Goal: Ask a question

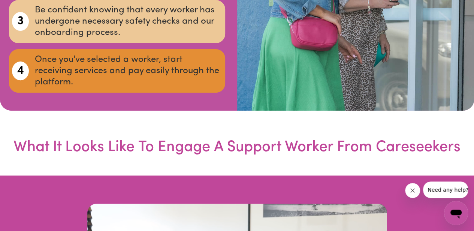
scroll to position [1528, 0]
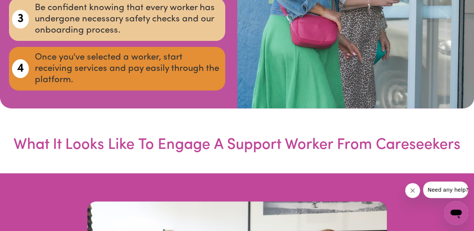
click at [445, 189] on span "Need any help?" at bounding box center [447, 190] width 41 height 6
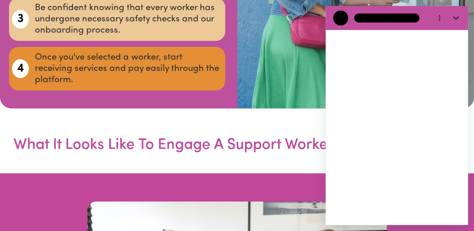
scroll to position [0, 0]
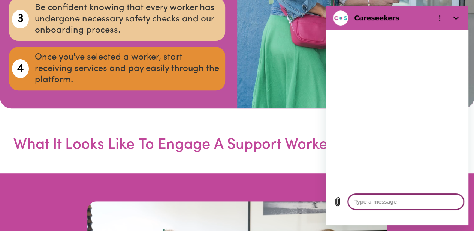
type textarea "x"
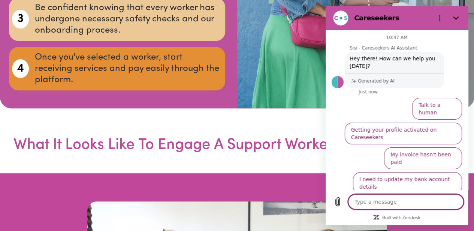
click at [368, 209] on textarea at bounding box center [405, 201] width 115 height 15
type textarea "I"
type textarea "x"
type textarea "I"
type textarea "x"
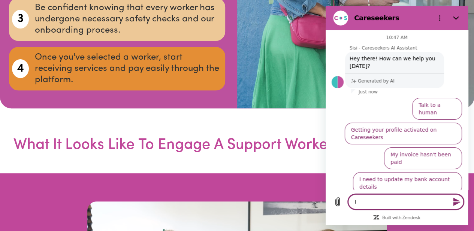
type textarea "I a"
type textarea "x"
type textarea "I am"
type textarea "x"
type textarea "I am"
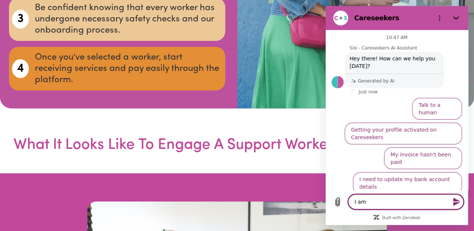
type textarea "x"
type textarea "I am a"
type textarea "x"
type textarea "I am a"
type textarea "x"
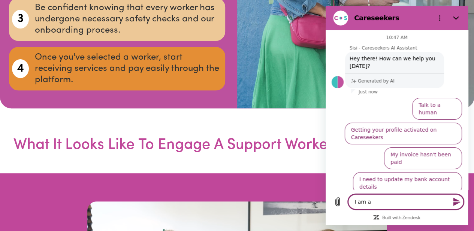
type textarea "I am a s"
type textarea "x"
type textarea "I am a su"
type textarea "x"
type textarea "I am a sup"
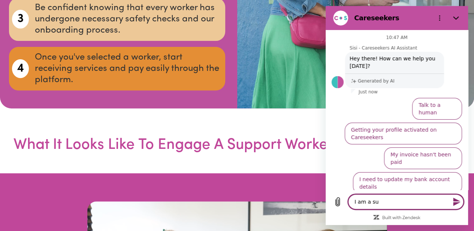
type textarea "x"
type textarea "I am a supp"
type textarea "x"
type textarea "I am a suppo"
type textarea "x"
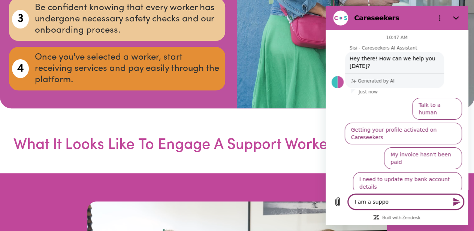
type textarea "I am a suppor"
type textarea "x"
type textarea "I am a support"
type textarea "x"
type textarea "I am a support"
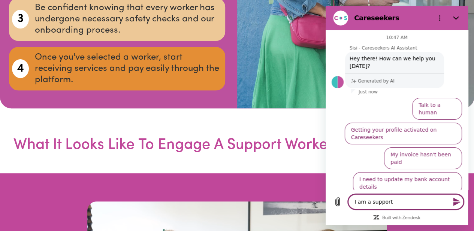
type textarea "x"
type textarea "I am a support w"
type textarea "x"
type textarea "I am a support wo"
type textarea "x"
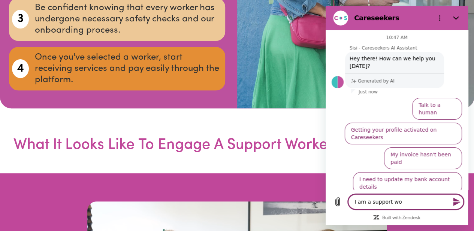
type textarea "I am a support wor"
type textarea "x"
type textarea "I am a support work"
type textarea "x"
type textarea "I am a support worke"
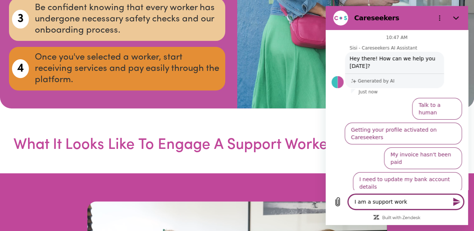
type textarea "x"
type textarea "I am a support worker"
type textarea "x"
type textarea "I am a support worker,"
type textarea "x"
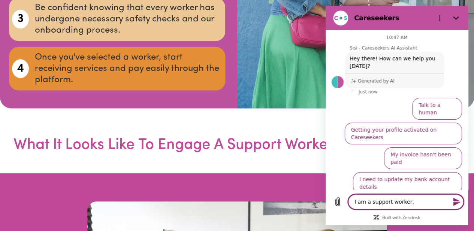
type textarea "I am a support worker,"
type textarea "x"
type textarea "I am a support worker, c"
type textarea "x"
type textarea "I am a support worker, ca"
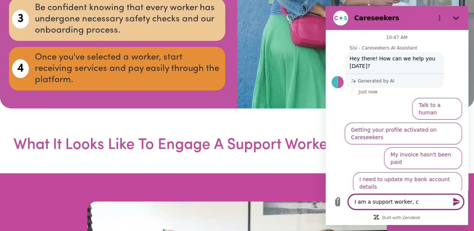
type textarea "x"
type textarea "I am a support worker, can"
type textarea "x"
type textarea "I am a support worker, can"
type textarea "x"
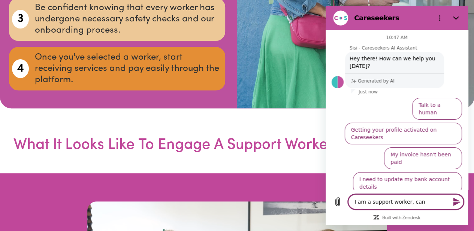
type textarea "I am a support worker, can I"
type textarea "x"
type textarea "I am a support worker, can I"
type textarea "x"
type textarea "I am a support worker, can I u"
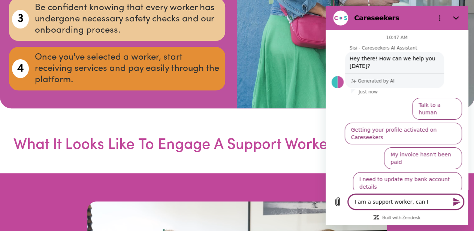
type textarea "x"
type textarea "I am a support worker, can I [GEOGRAPHIC_DATA]"
type textarea "x"
type textarea "I am a support worker, can I use"
type textarea "x"
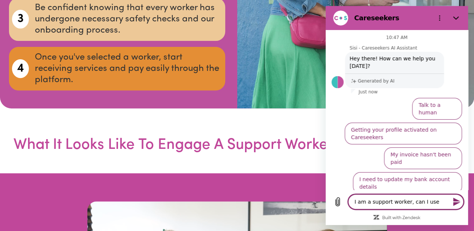
type textarea "I am a support worker, can I use"
type textarea "x"
type textarea "I am a support worker, can I use t"
type textarea "x"
type textarea "I am a support worker, can I use th"
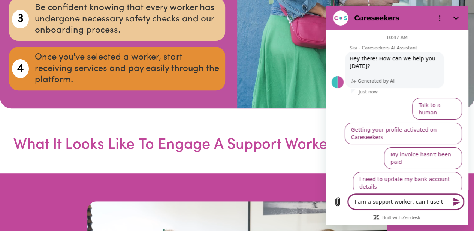
type textarea "x"
type textarea "I am a support worker, can I use thi"
type textarea "x"
type textarea "I am a support worker, can I use this"
type textarea "x"
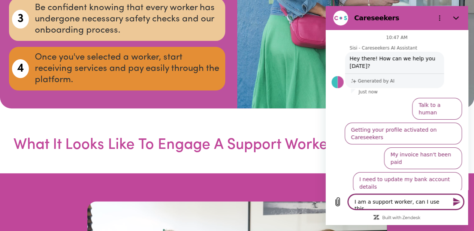
type textarea "I am a support worker, can I use this"
type textarea "x"
type textarea "I am a support worker, can I use this s"
type textarea "x"
type textarea "I am a support worker, can I use this si"
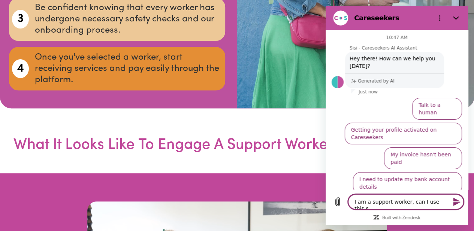
type textarea "x"
type textarea "I am a support worker, can I use this sit"
type textarea "x"
type textarea "I am a support worker, can I use this site"
type textarea "x"
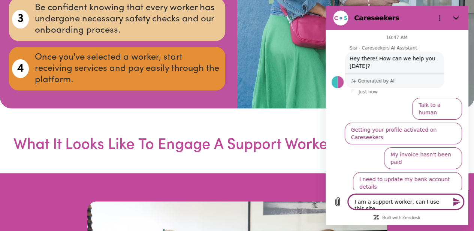
type textarea "I am a support worker, can I use this site"
type textarea "x"
type textarea "I am a support worker, can I use this site t"
type textarea "x"
type textarea "I am a support worker, can I use this site to"
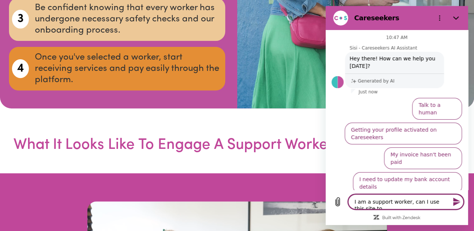
type textarea "x"
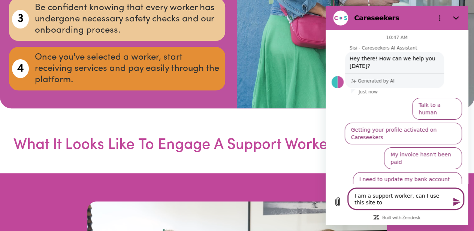
type textarea "I am a support worker, can I use this site to"
type textarea "x"
type textarea "I am a support worker, can I use this site to f"
type textarea "x"
type textarea "I am a support worker, can I use this site to fi"
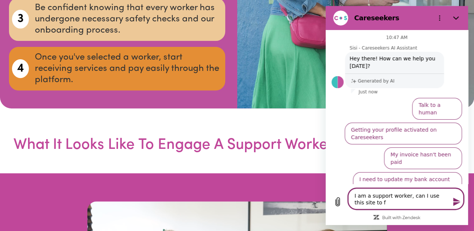
type textarea "x"
type textarea "I am a support worker, can I use this site to fin"
type textarea "x"
type textarea "I am a support worker, can I use this site to find"
type textarea "x"
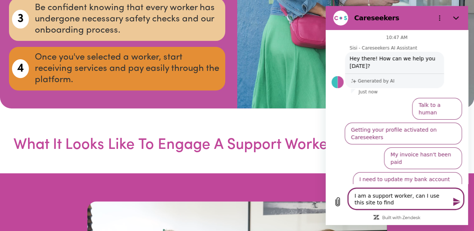
type textarea "I am a support worker, can I use this site to find"
type textarea "x"
type textarea "I am a support worker, can I use this site to find w"
type textarea "x"
type textarea "I am a support worker, can I use this site to find wo"
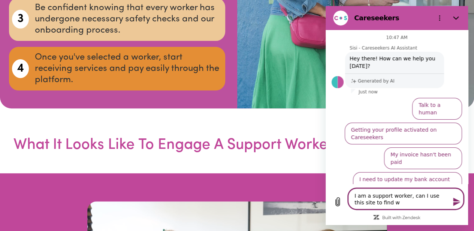
type textarea "x"
type textarea "I am a support worker, can I use this site to find wor"
type textarea "x"
type textarea "I am a support worker, can I use this site to find work"
type textarea "x"
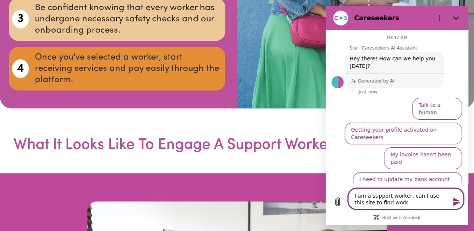
type textarea "I am a support worker, can I use this site to find work?"
type textarea "x"
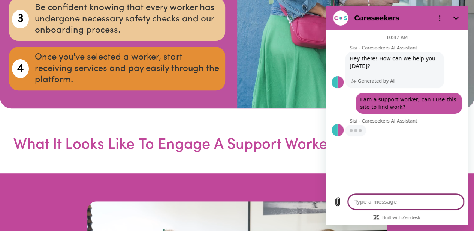
type textarea "x"
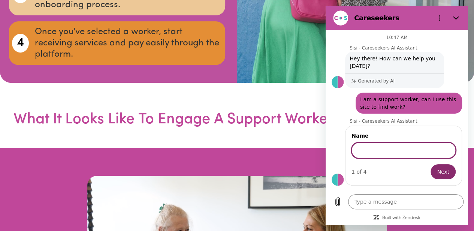
scroll to position [1554, 0]
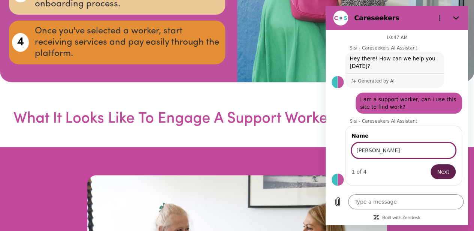
type input "[PERSON_NAME]"
click at [455, 171] on button "Next" at bounding box center [442, 171] width 25 height 15
type textarea "x"
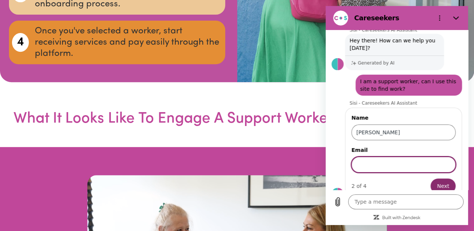
scroll to position [22, 0]
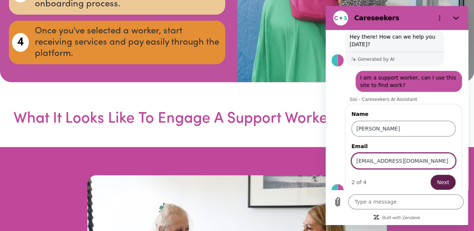
type input "[EMAIL_ADDRESS][DOMAIN_NAME]"
click at [439, 183] on span "Next" at bounding box center [443, 182] width 12 height 9
type textarea "x"
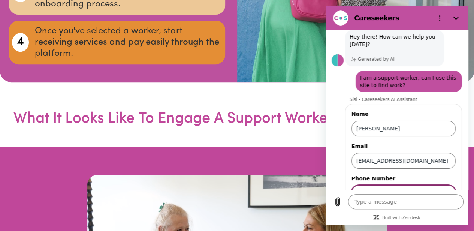
scroll to position [54, 0]
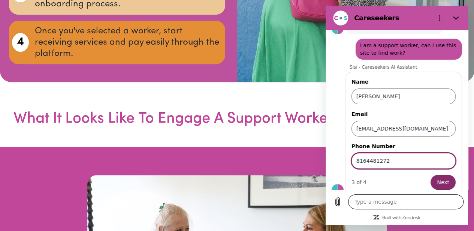
type input "8164481272"
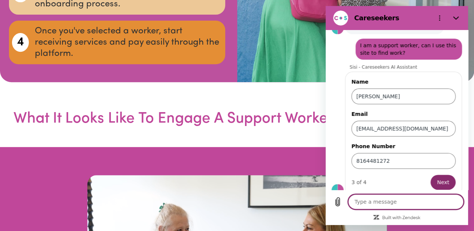
click at [377, 209] on textarea at bounding box center [405, 201] width 115 height 15
type textarea "D"
type textarea "x"
type textarea "Do"
type textarea "x"
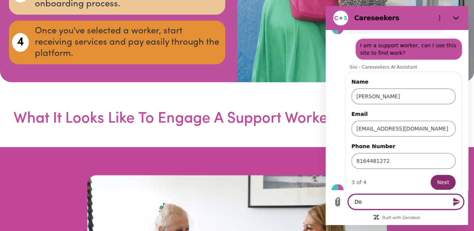
type textarea "Do"
type textarea "x"
type textarea "Do y"
type textarea "x"
type textarea "Do yo"
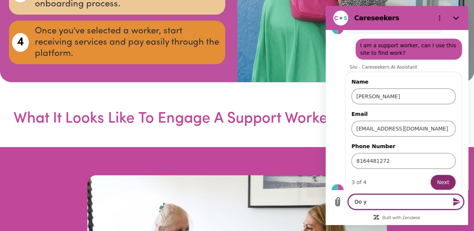
type textarea "x"
type textarea "Do you"
type textarea "x"
type textarea "Do you"
type textarea "x"
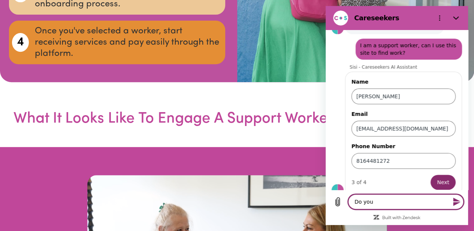
type textarea "Do you p"
type textarea "x"
type textarea "Do you pr"
type textarea "x"
type textarea "Do you p"
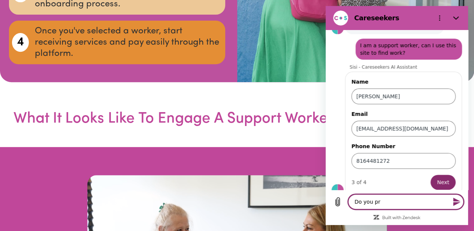
type textarea "x"
type textarea "Do you"
type textarea "x"
type textarea "Do you h"
type textarea "x"
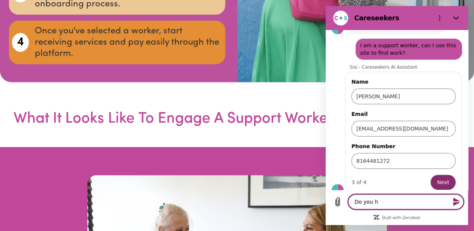
type textarea "Do you ha"
type textarea "x"
type textarea "Do you hav"
type textarea "x"
type textarea "Do you have"
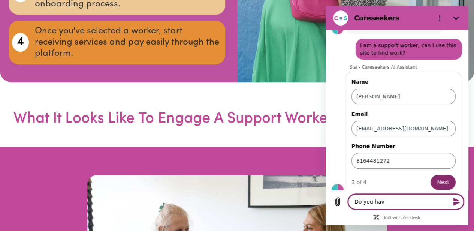
type textarea "x"
type textarea "Do you have"
type textarea "x"
type textarea "Do you have j"
type textarea "x"
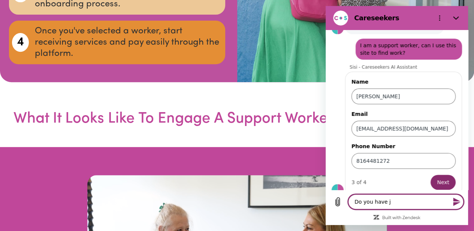
type textarea "Do you have jo"
type textarea "x"
type textarea "Do you have job"
type textarea "x"
type textarea "Do you have jobs"
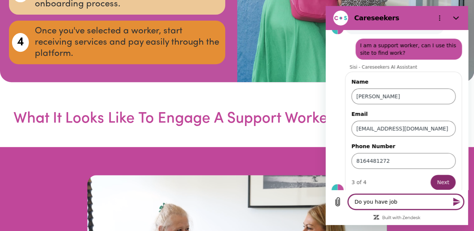
type textarea "x"
type textarea "Do you have jobs"
type textarea "x"
type textarea "Do you have jobs i"
type textarea "x"
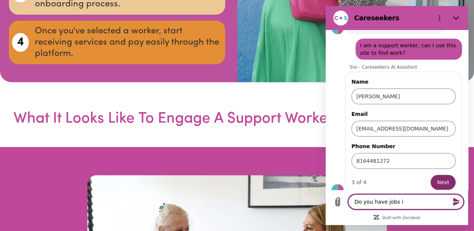
type textarea "Do you have jobs in"
type textarea "x"
type textarea "Do you have jobs in"
type textarea "x"
type textarea "Do you have jobs in P"
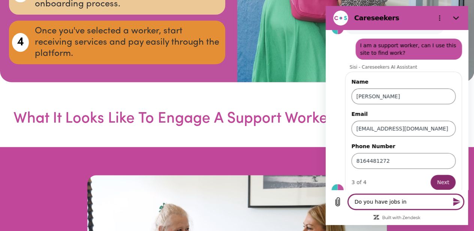
type textarea "x"
type textarea "Do you have jobs in [GEOGRAPHIC_DATA]"
type textarea "x"
type textarea "Do you have jobs in [GEOGRAPHIC_DATA]"
type textarea "x"
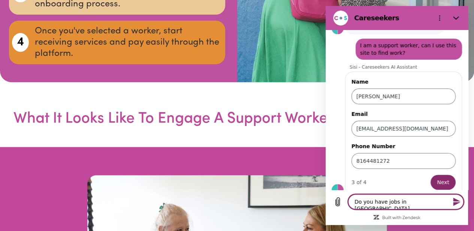
type textarea "Do you have jobs in [GEOGRAPHIC_DATA]"
type textarea "x"
type textarea "Do you have jobs in [GEOGRAPHIC_DATA]"
type textarea "x"
type textarea "Do you have jobs in [GEOGRAPHIC_DATA]"
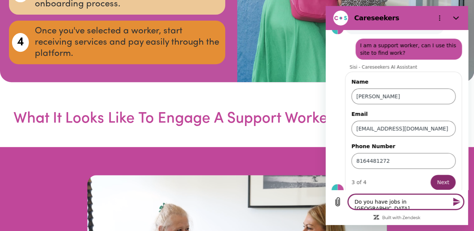
type textarea "x"
type textarea "Do you have jobs in [GEOGRAPHIC_DATA]"
type textarea "x"
type textarea "Do you have jobs in [GEOGRAPHIC_DATA]"
type textarea "x"
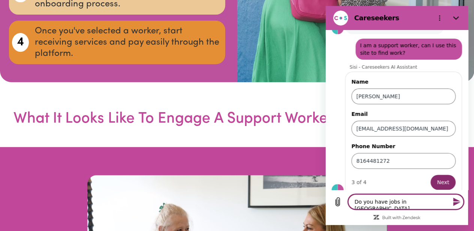
type textarea "Do you have jobs in [GEOGRAPHIC_DATA]"
type textarea "x"
type textarea "Do you have jobs in [GEOGRAPHIC_DATA]"
type textarea "x"
type textarea "Do you have jobs in [GEOGRAPHIC_DATA]"
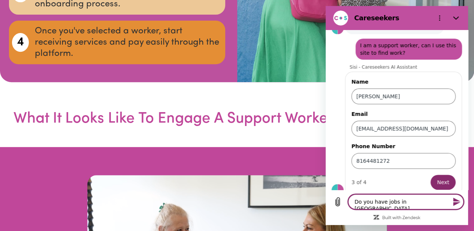
type textarea "x"
type textarea "Do you have jobs in [GEOGRAPHIC_DATA]"
type textarea "x"
type textarea "Do you have jobs in [GEOGRAPHIC_DATA]"
type textarea "x"
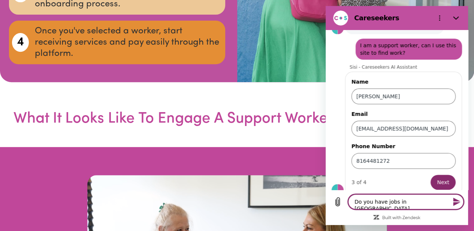
type textarea "Do you have jobs in [GEOGRAPHIC_DATA]"
type textarea "x"
type textarea "Do you have jobs in [GEOGRAPHIC_DATA]"
type textarea "x"
type textarea "Do you have jobs in [GEOGRAPHIC_DATA]"
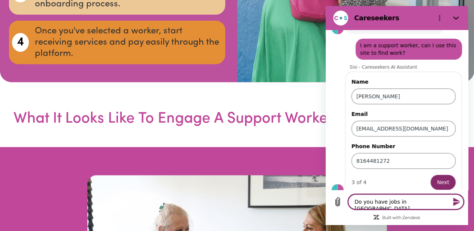
type textarea "x"
click at [457, 206] on icon "Send message" at bounding box center [456, 201] width 7 height 8
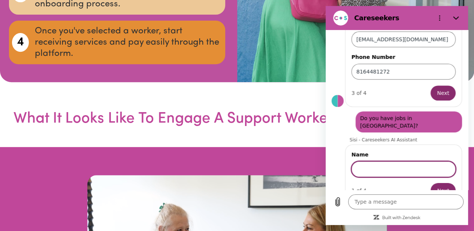
scroll to position [100, 0]
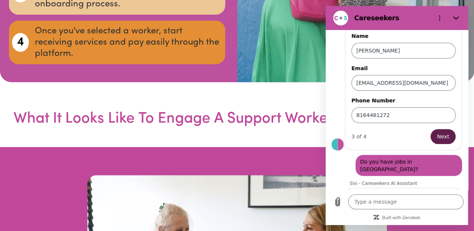
click at [438, 136] on span "Next" at bounding box center [443, 136] width 12 height 9
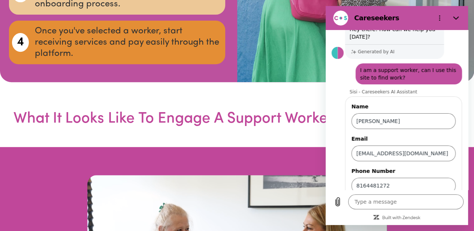
scroll to position [29, 0]
click at [457, 16] on icon "Close" at bounding box center [456, 18] width 6 height 6
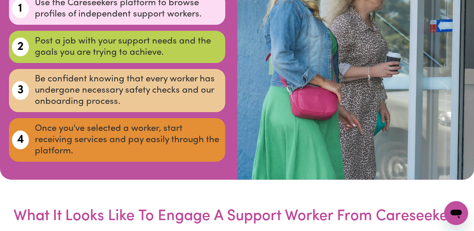
scroll to position [1428, 0]
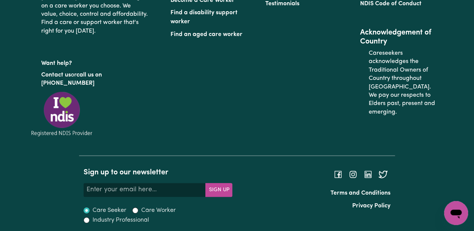
scroll to position [2907, 0]
